Goal: Transaction & Acquisition: Download file/media

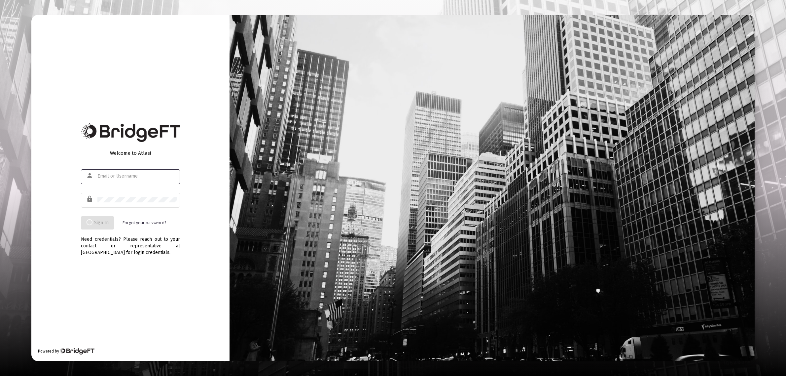
type input "[EMAIL_ADDRESS][DOMAIN_NAME]"
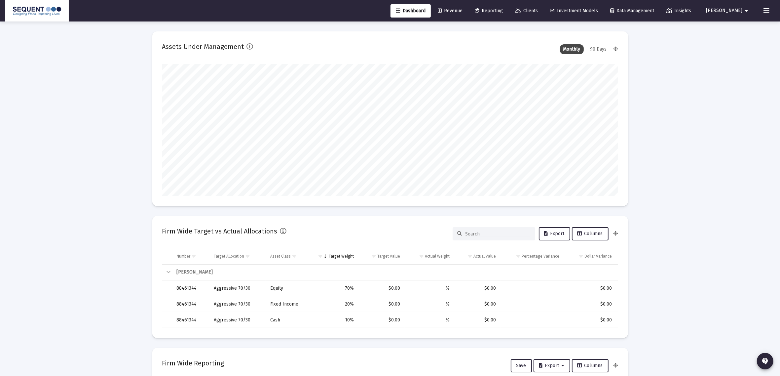
scroll to position [132, 246]
type input "[DATE]"
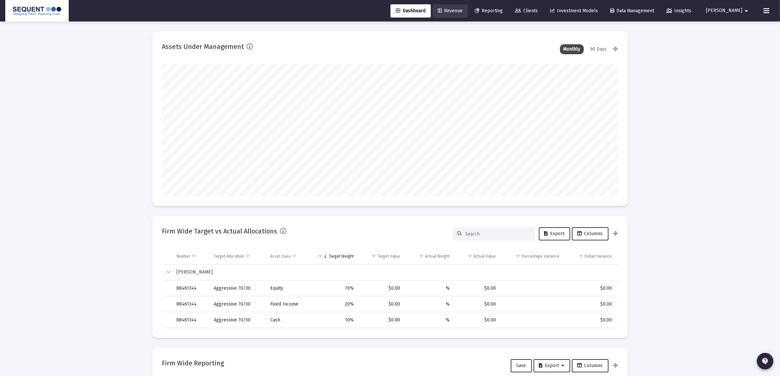
click at [463, 9] on span "Revenue" at bounding box center [450, 11] width 25 height 6
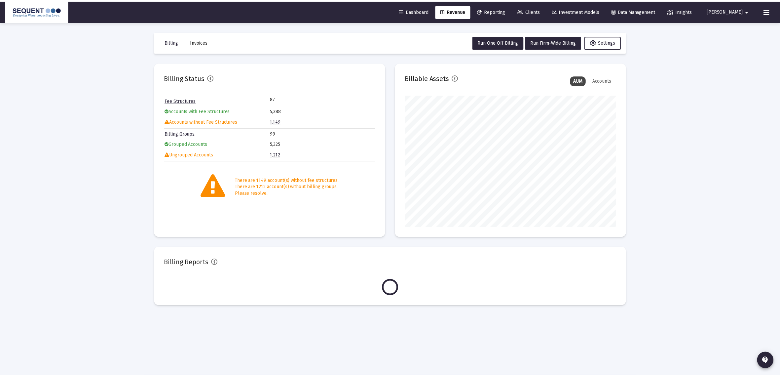
scroll to position [132, 213]
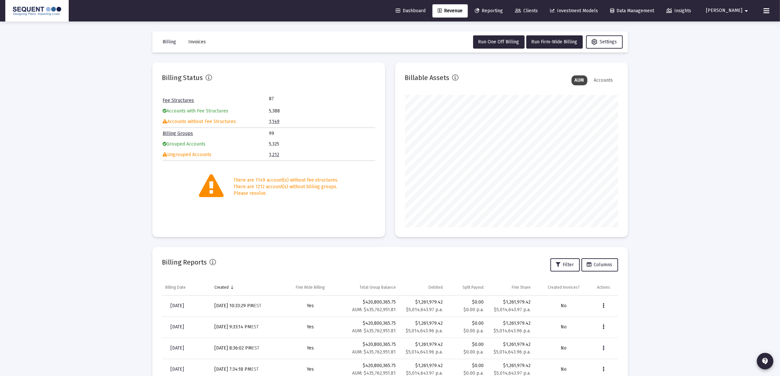
click at [764, 16] on button at bounding box center [766, 10] width 13 height 13
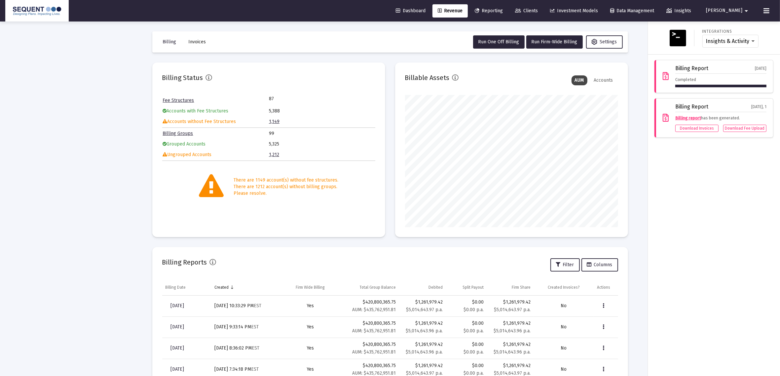
click at [664, 80] on icon at bounding box center [666, 76] width 6 height 8
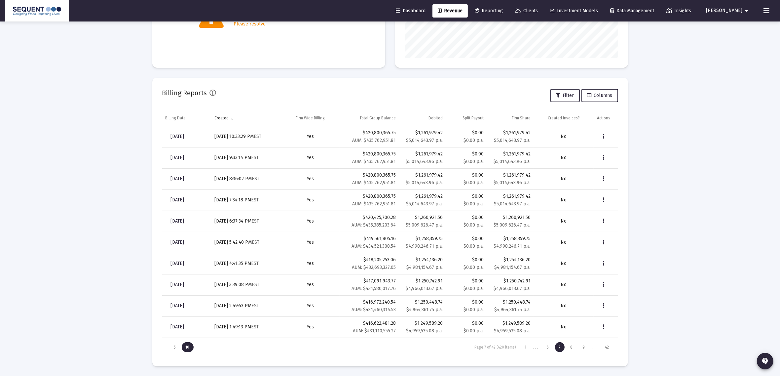
scroll to position [170, 0]
click at [526, 348] on div "1" at bounding box center [526, 347] width 10 height 10
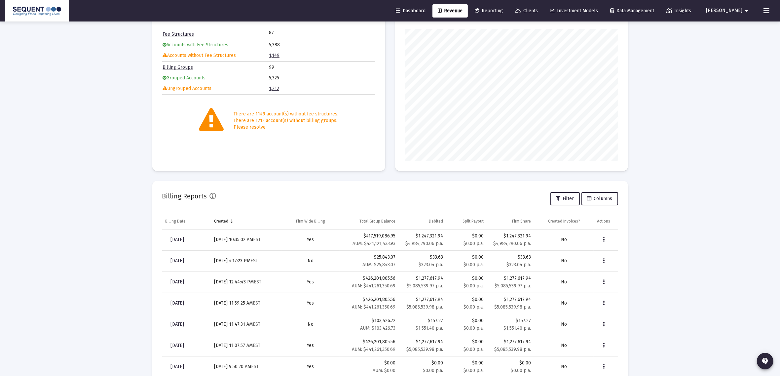
scroll to position [83, 0]
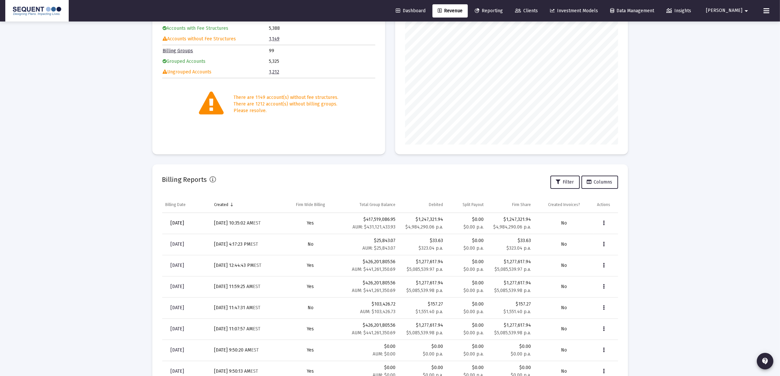
click at [184, 220] on span "[DATE]" at bounding box center [178, 223] width 14 height 6
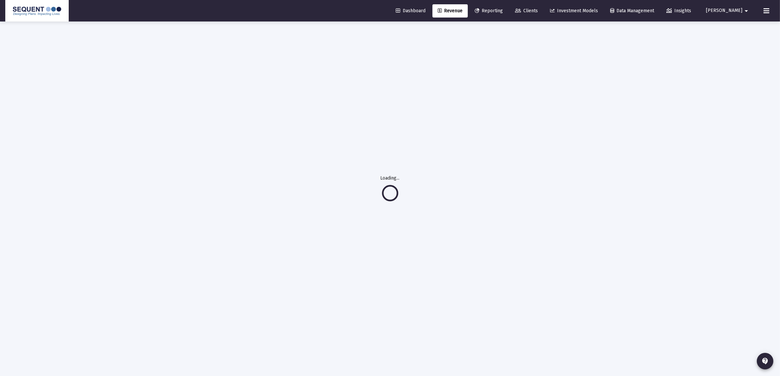
scroll to position [21, 0]
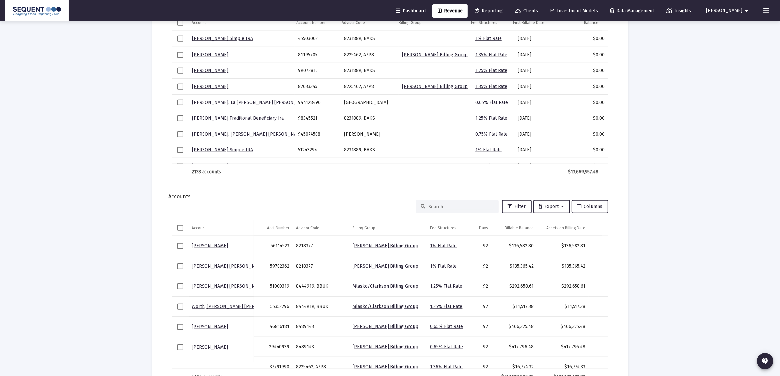
scroll to position [717, 0]
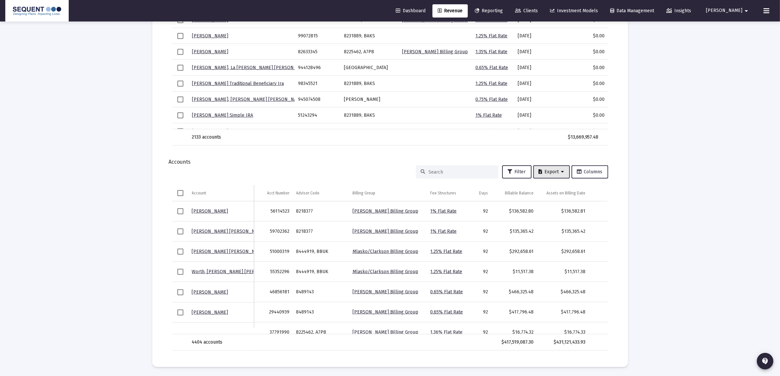
click at [549, 173] on button "Export" at bounding box center [551, 171] width 37 height 13
drag, startPoint x: 567, startPoint y: 185, endPoint x: 573, endPoint y: 168, distance: 18.1
click at [567, 185] on button "Export All Rows" at bounding box center [554, 188] width 45 height 16
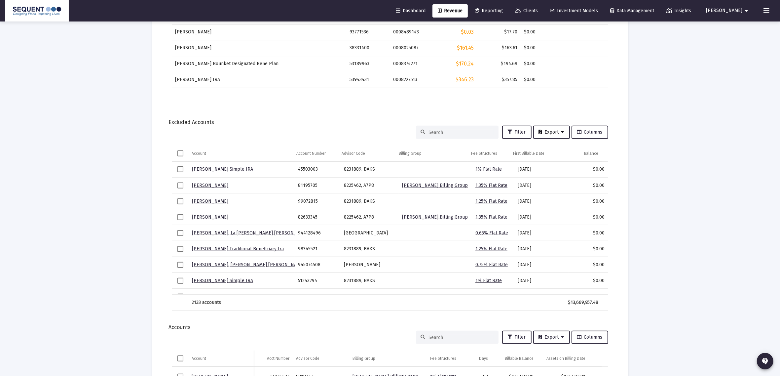
drag, startPoint x: 554, startPoint y: 130, endPoint x: 597, endPoint y: 139, distance: 43.9
click at [554, 130] on span "Export" at bounding box center [551, 132] width 25 height 6
click at [557, 148] on button "Export All Rows" at bounding box center [554, 148] width 45 height 16
